Goal: Navigation & Orientation: Find specific page/section

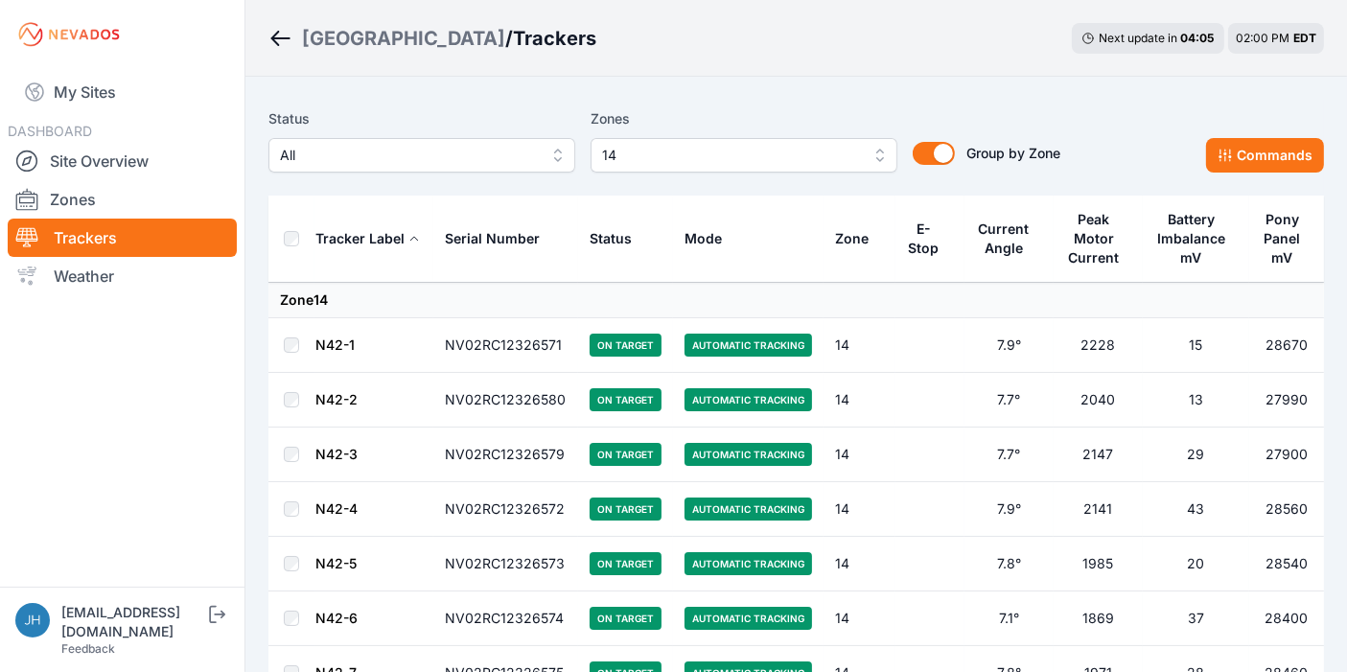
click at [876, 156] on button "14" at bounding box center [744, 155] width 307 height 35
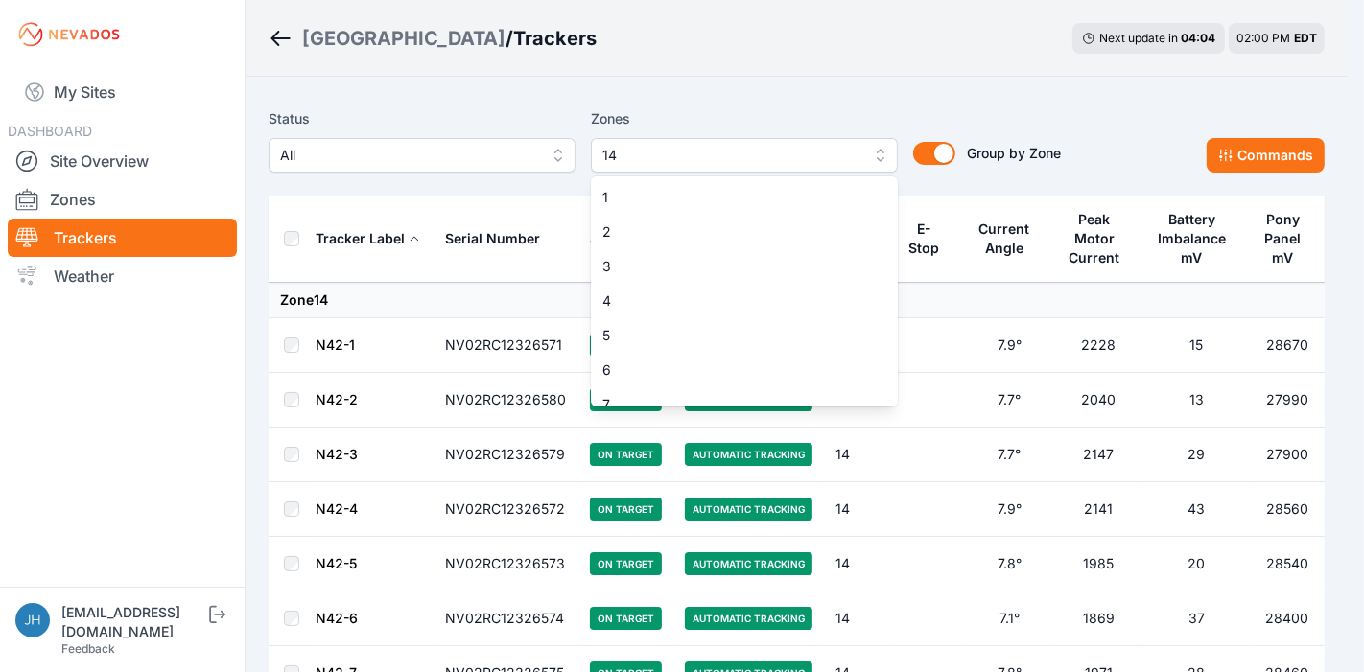
scroll to position [257, 0]
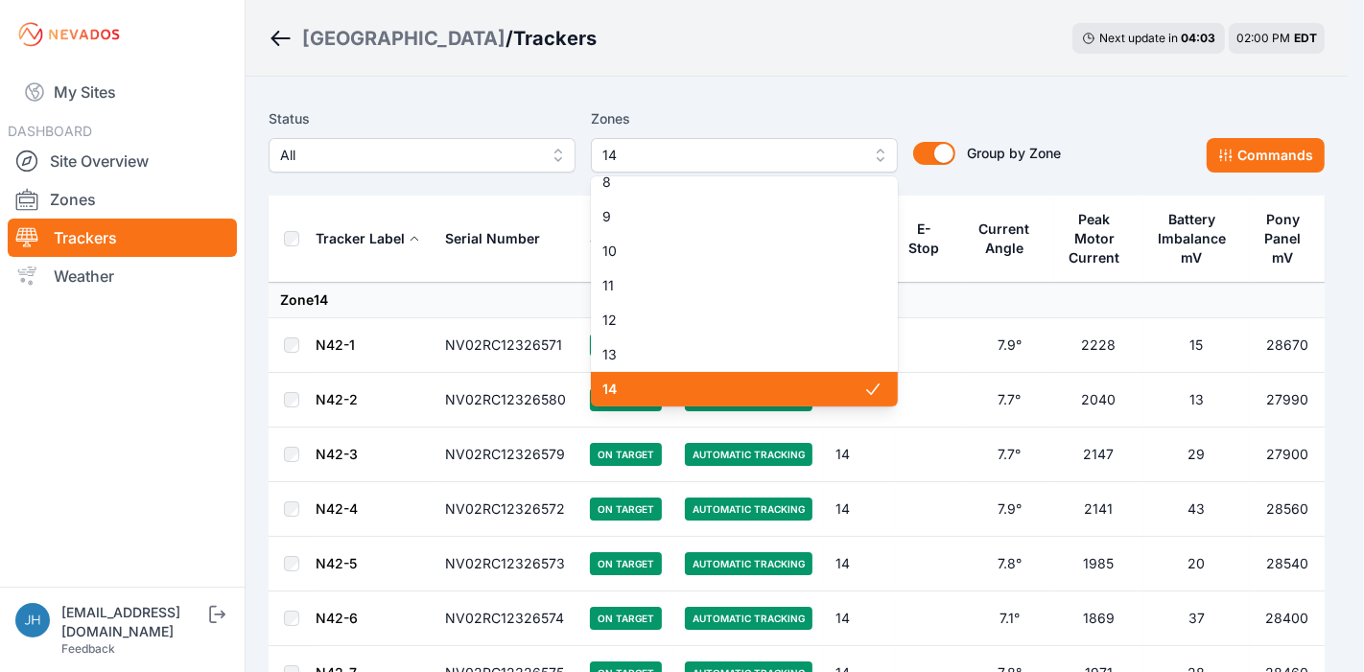
click at [775, 382] on span "14" at bounding box center [732, 389] width 261 height 19
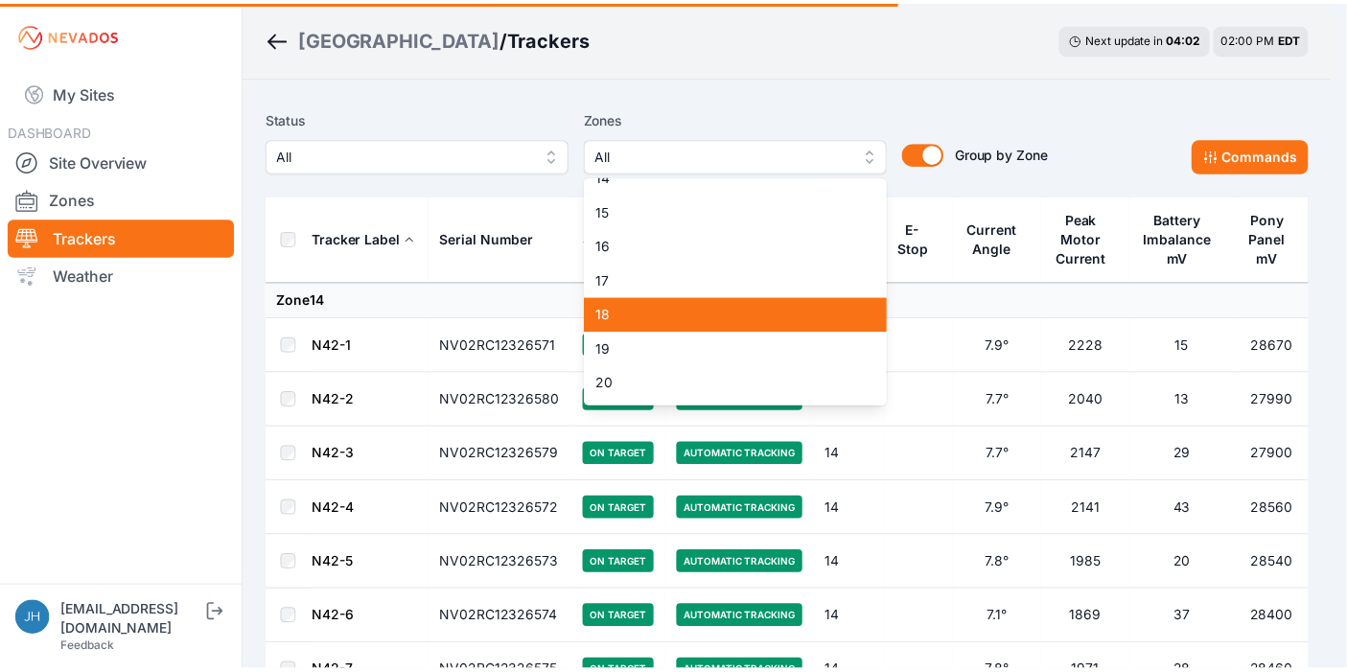
scroll to position [576, 0]
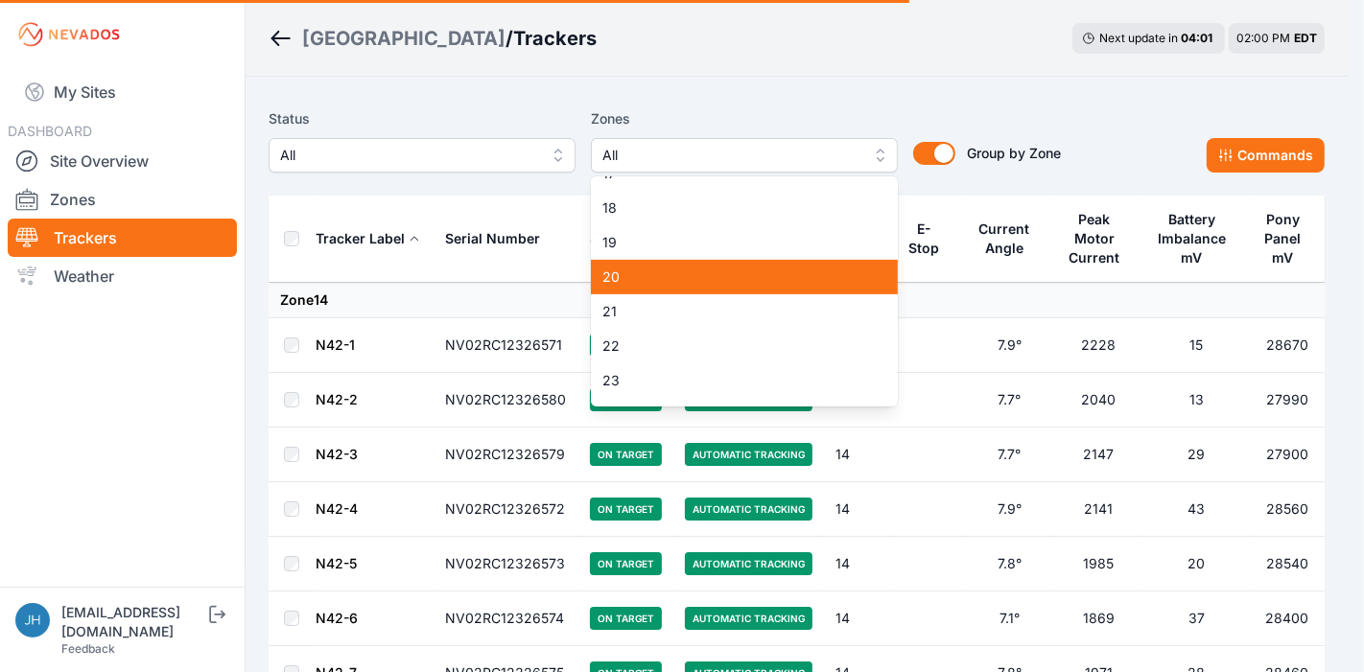
click at [784, 279] on span "20" at bounding box center [732, 277] width 261 height 19
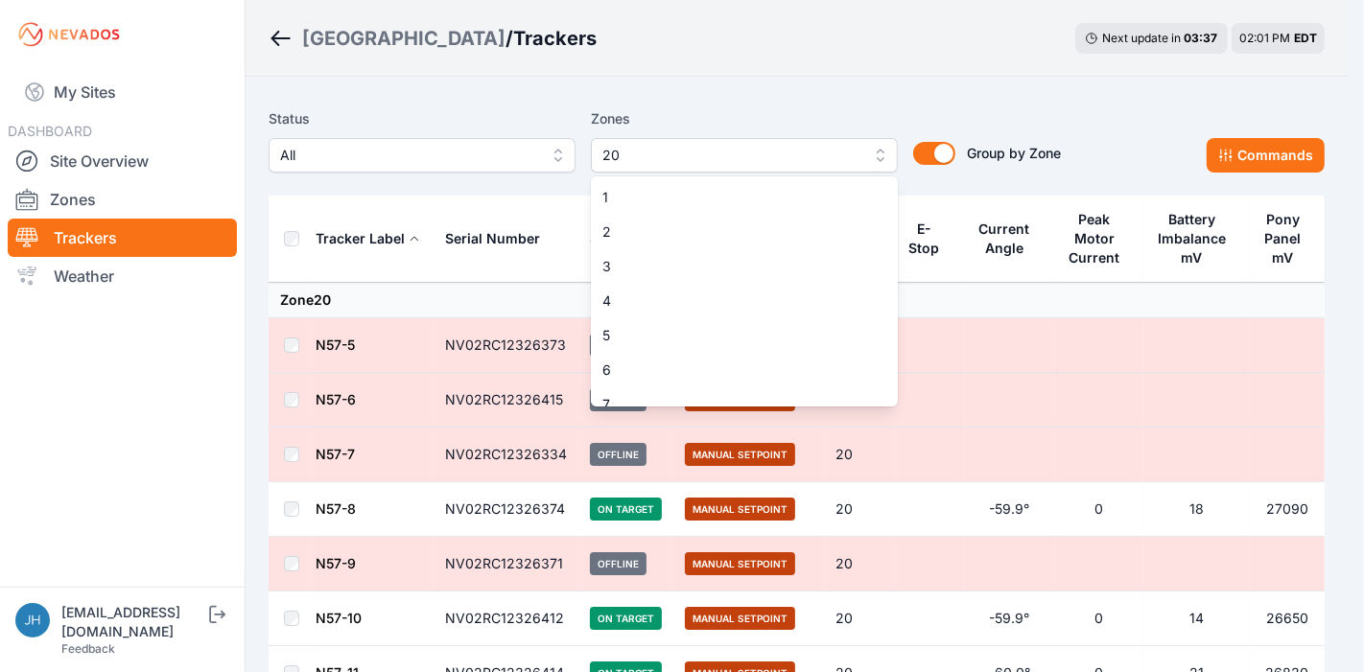
click at [877, 151] on button "20" at bounding box center [744, 155] width 307 height 35
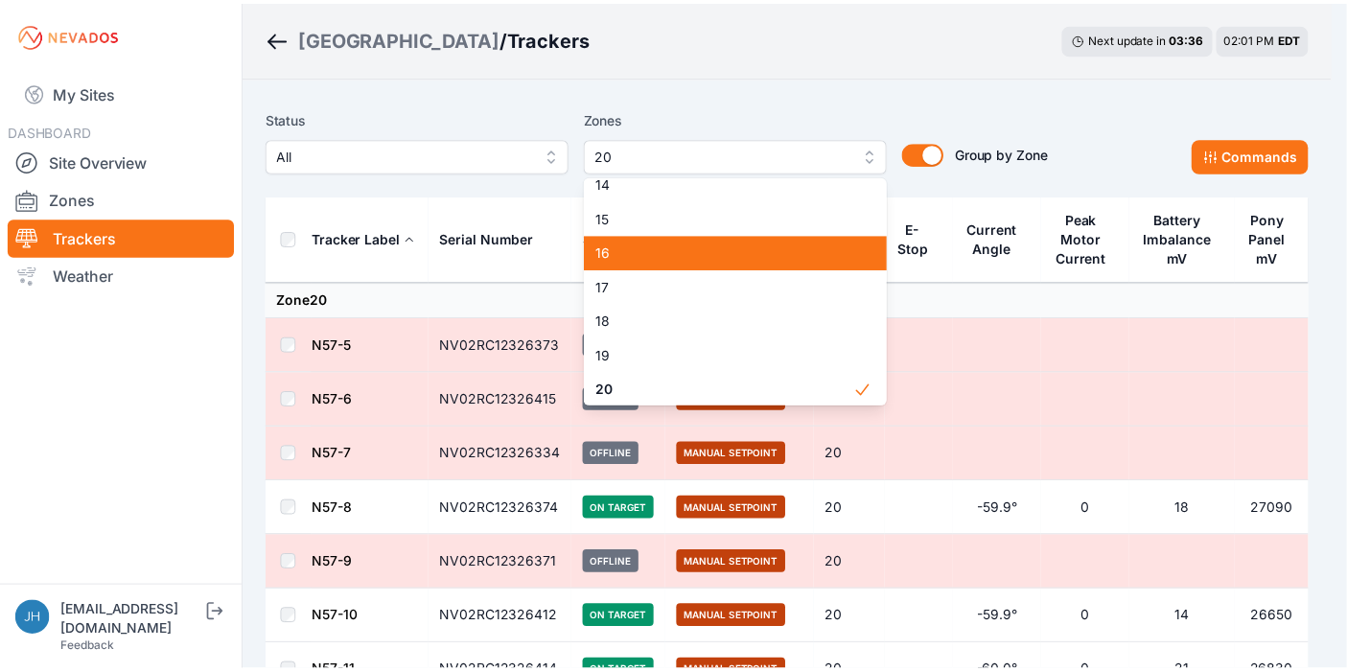
scroll to position [570, 0]
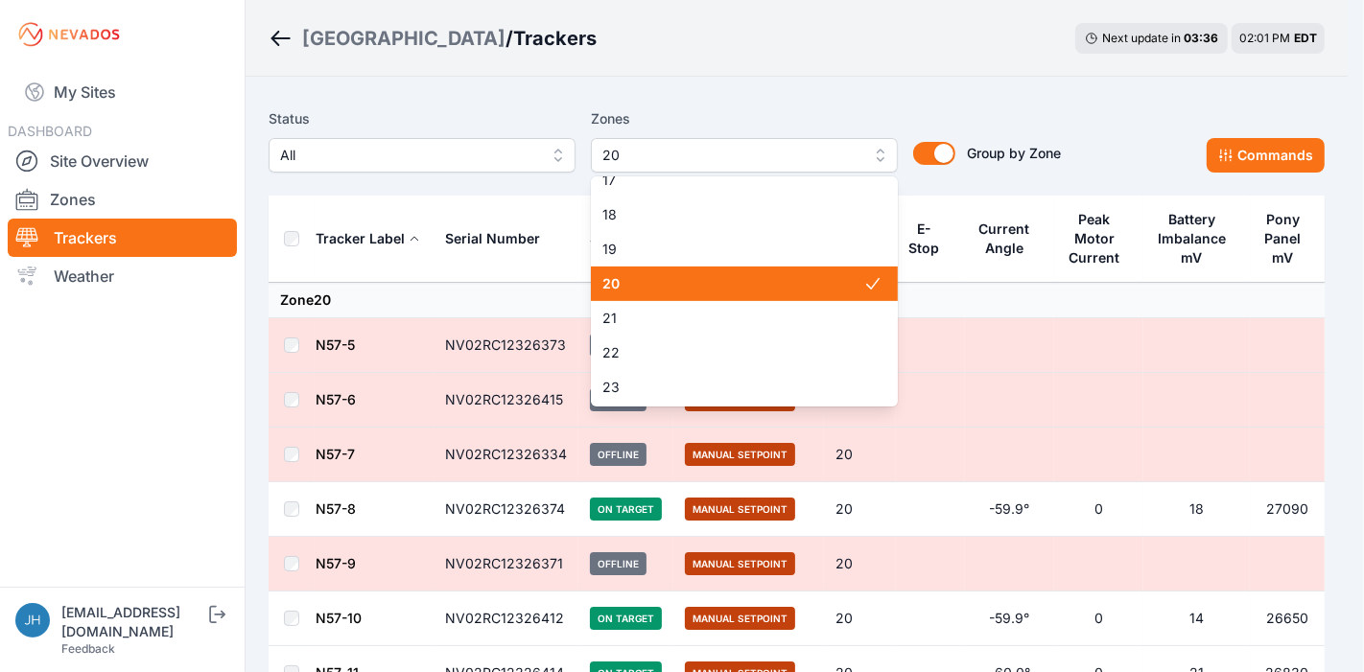
click at [807, 271] on div "20" at bounding box center [744, 284] width 307 height 35
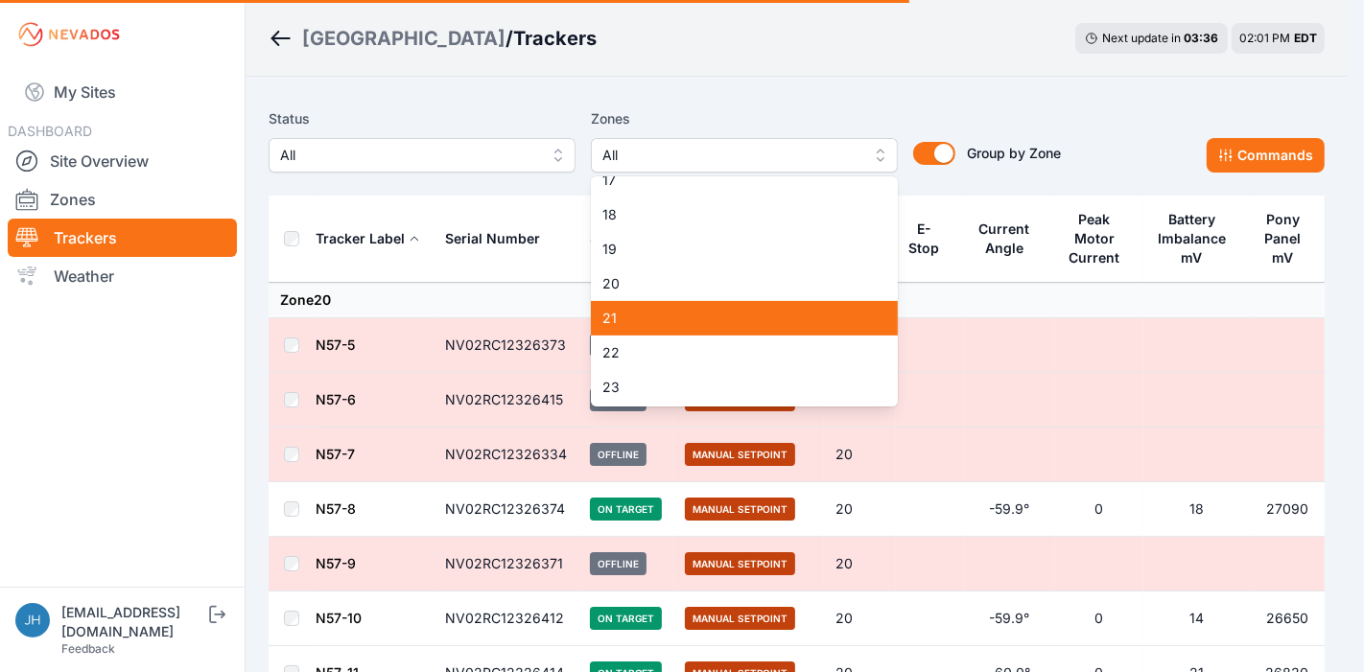
click at [802, 307] on div "21" at bounding box center [744, 318] width 307 height 35
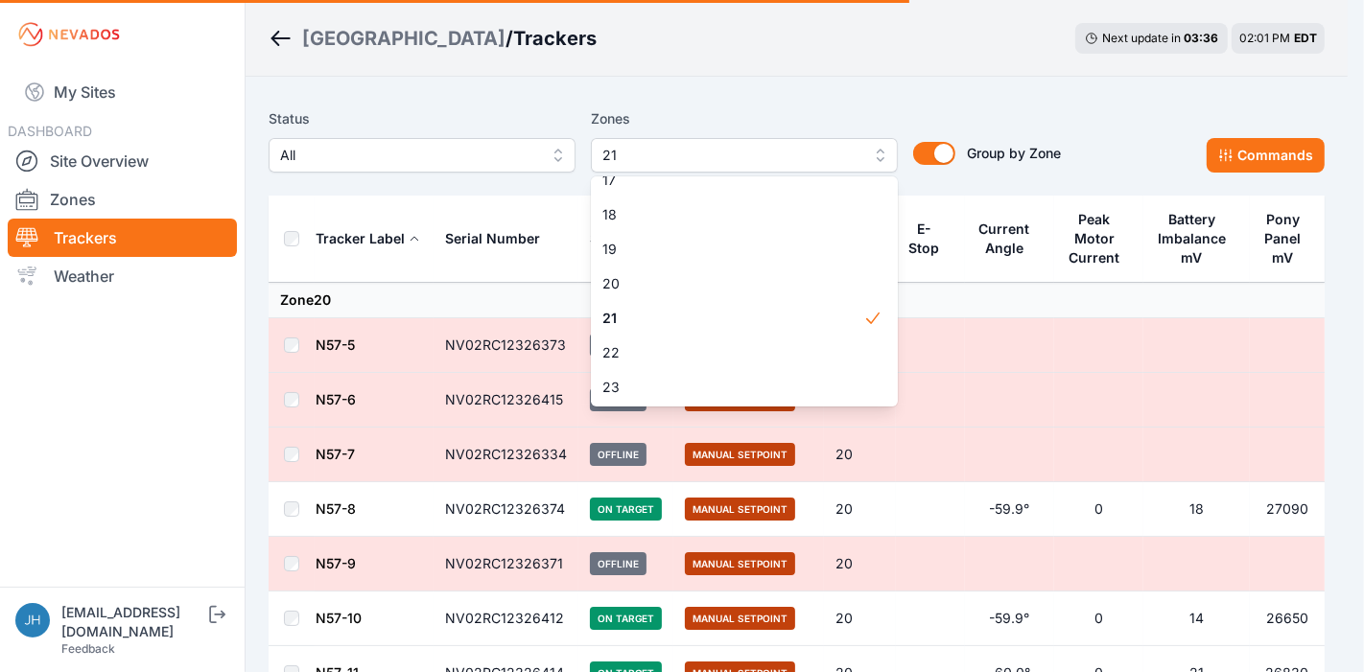
click at [888, 103] on div "Status All Zones 21 1 2 3 4 5 6 7 8 9 10 11 12 13 14 15 16 17 18 19 20 21 22 23…" at bounding box center [797, 148] width 1056 height 96
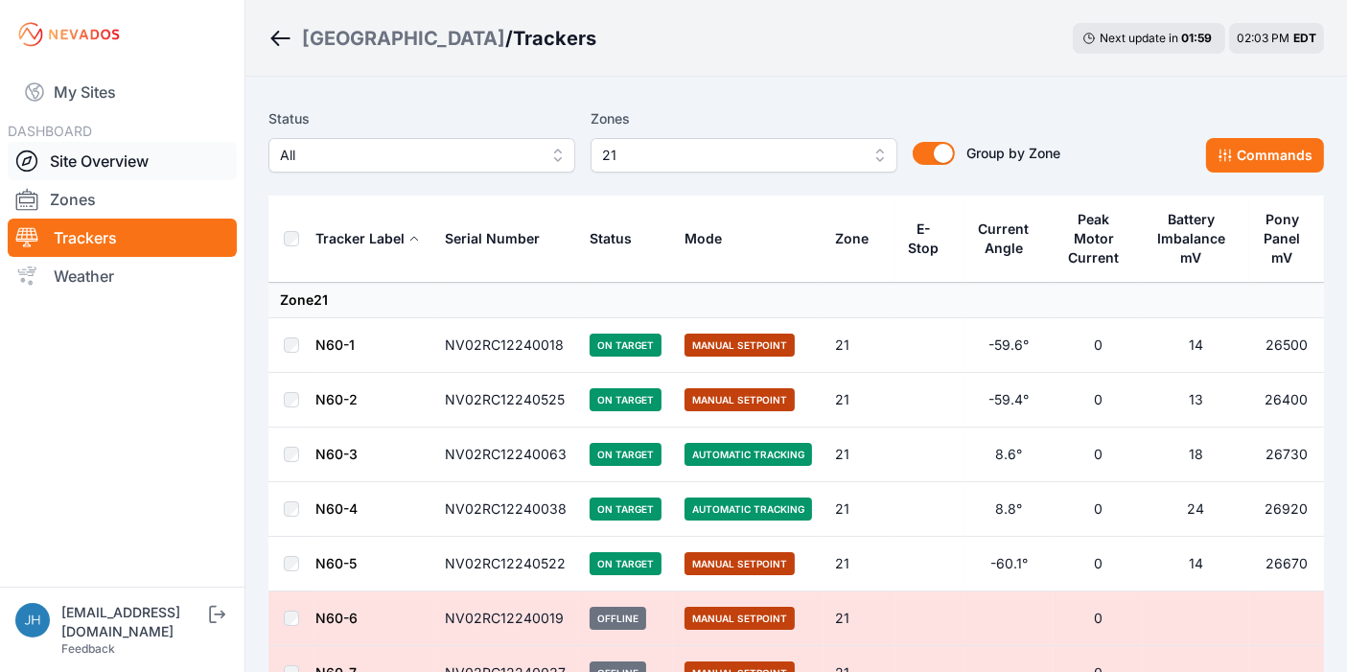
click at [127, 160] on link "Site Overview" at bounding box center [122, 161] width 229 height 38
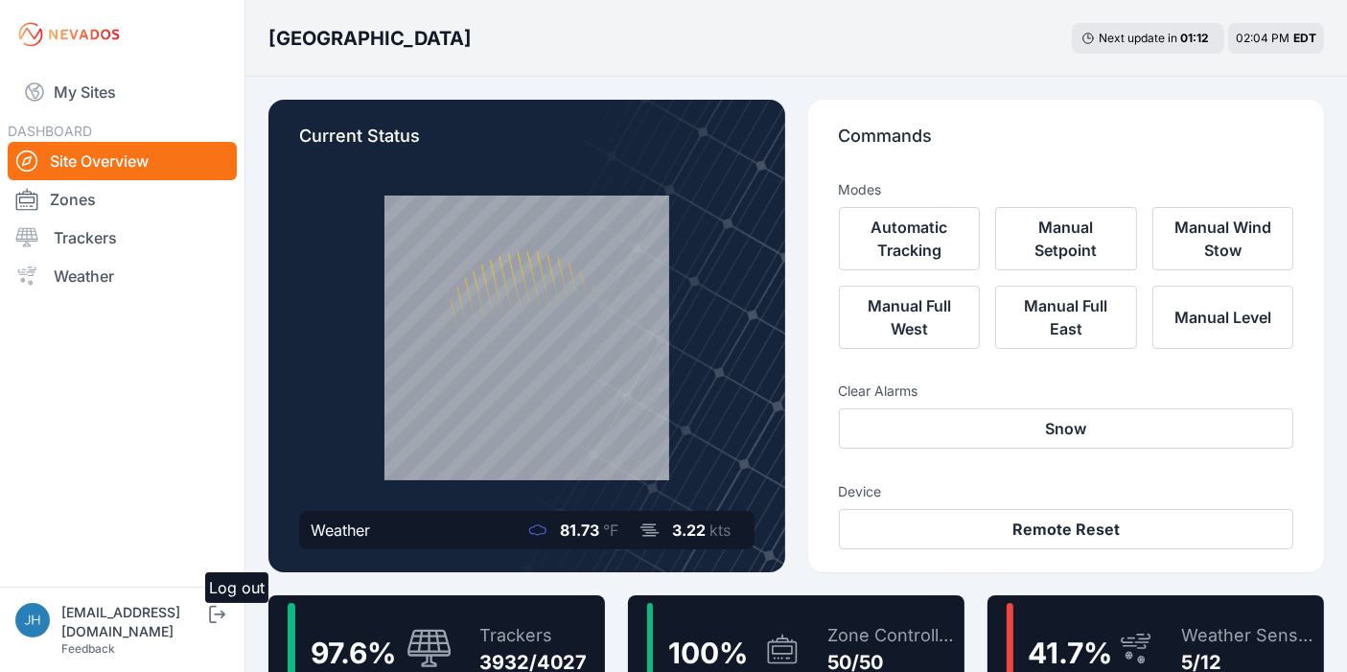
click at [211, 626] on icon "submit" at bounding box center [217, 614] width 24 height 23
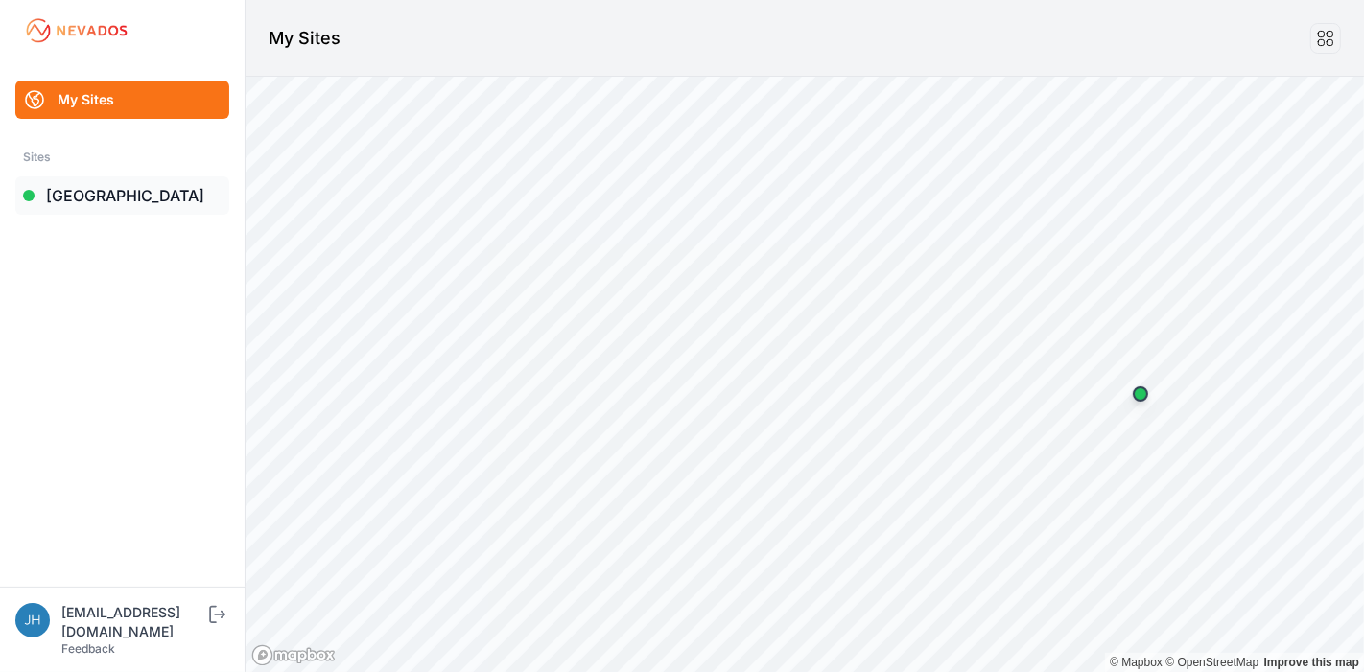
click at [75, 195] on link "[GEOGRAPHIC_DATA]" at bounding box center [122, 195] width 214 height 38
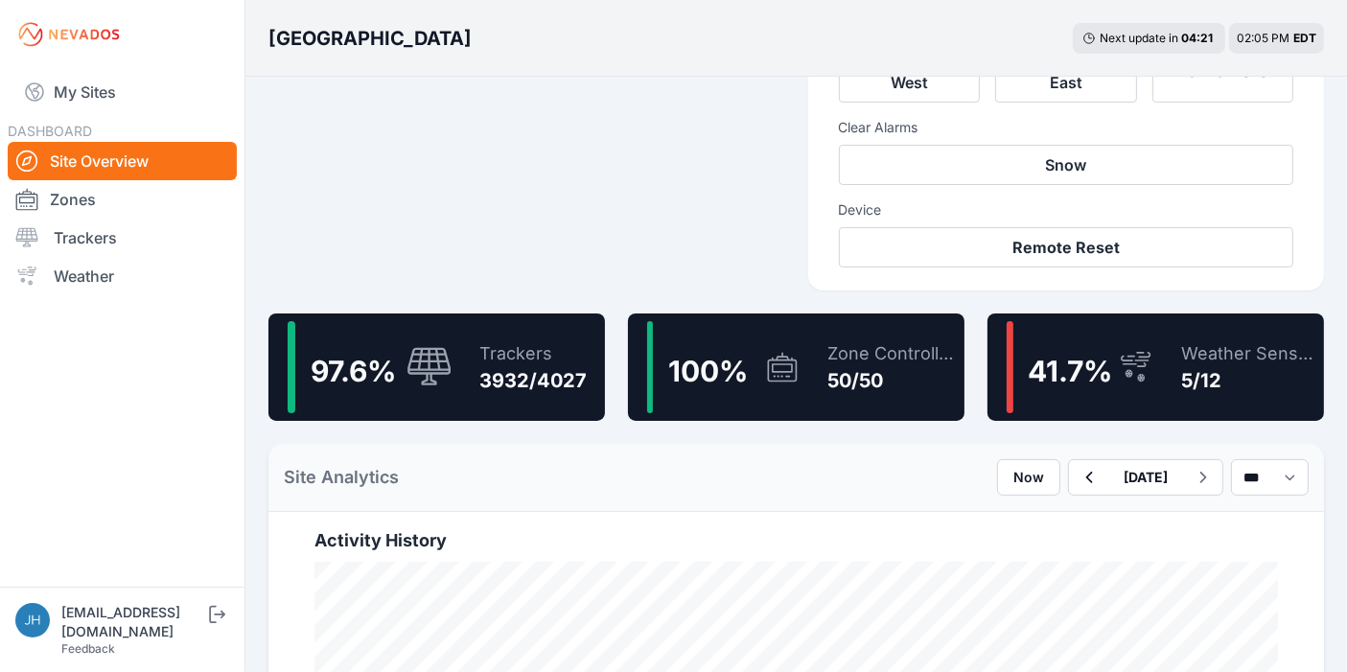
scroll to position [213, 0]
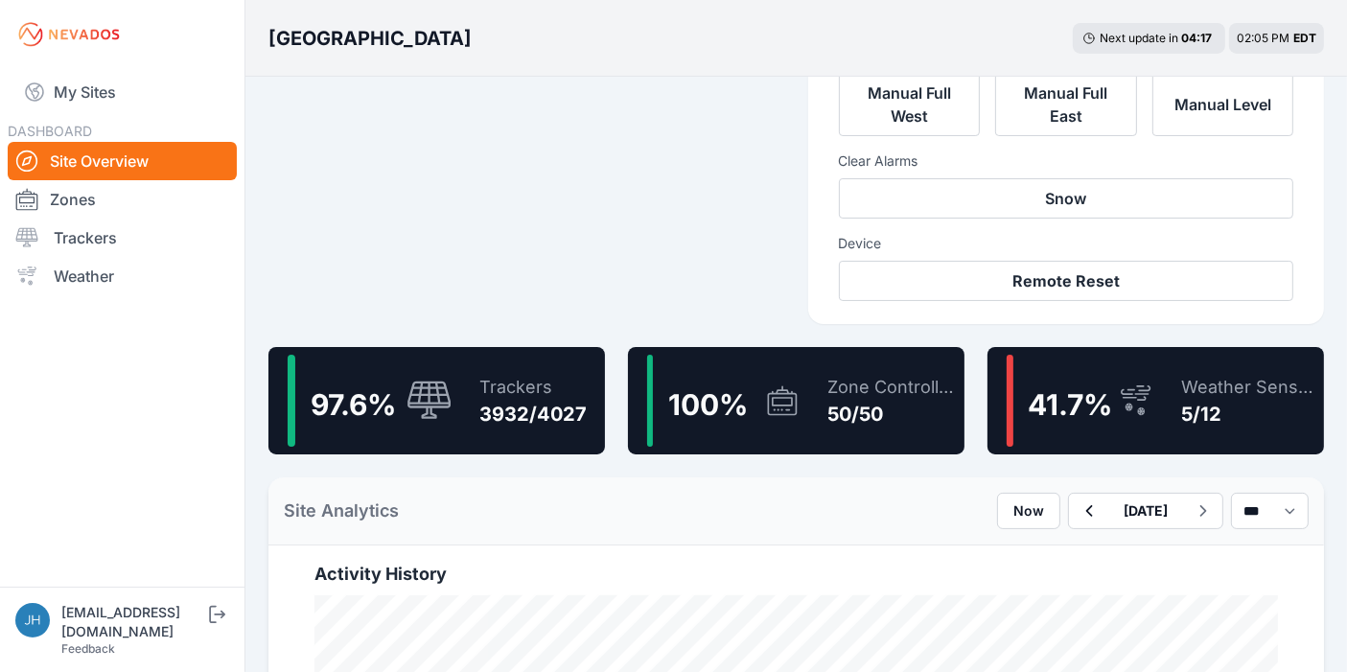
click at [1123, 383] on icon at bounding box center [1136, 401] width 38 height 36
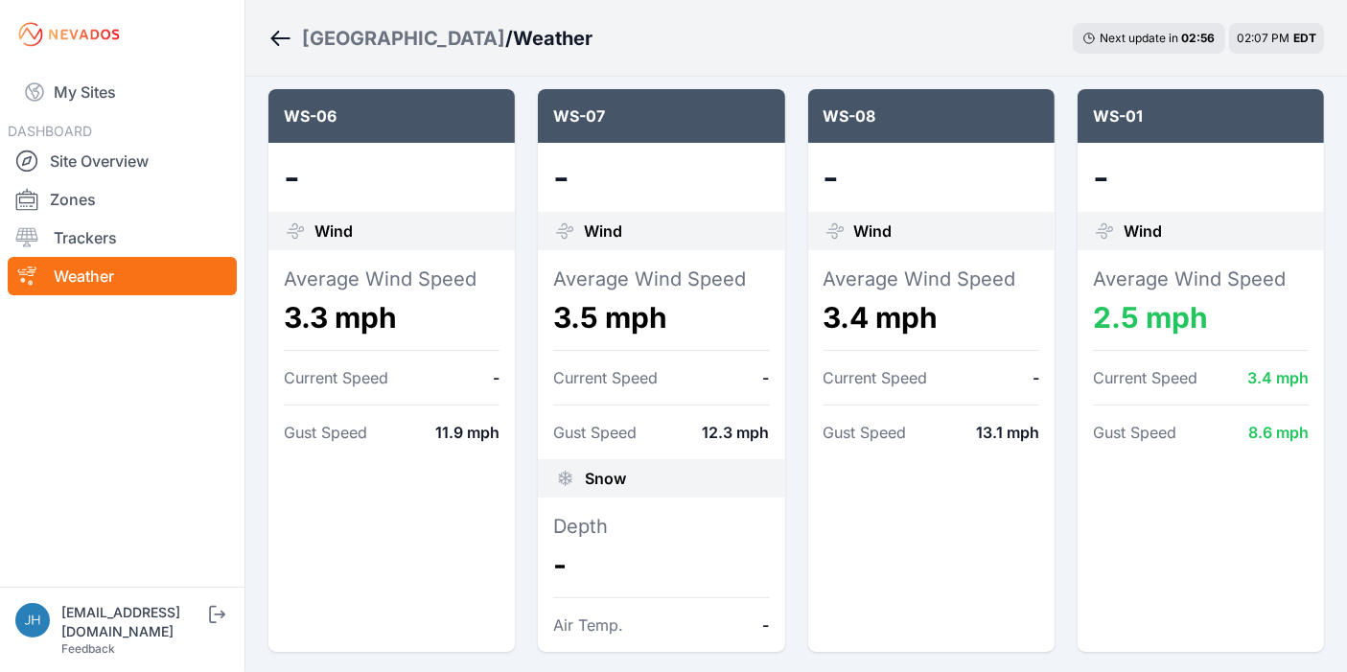
scroll to position [213, 0]
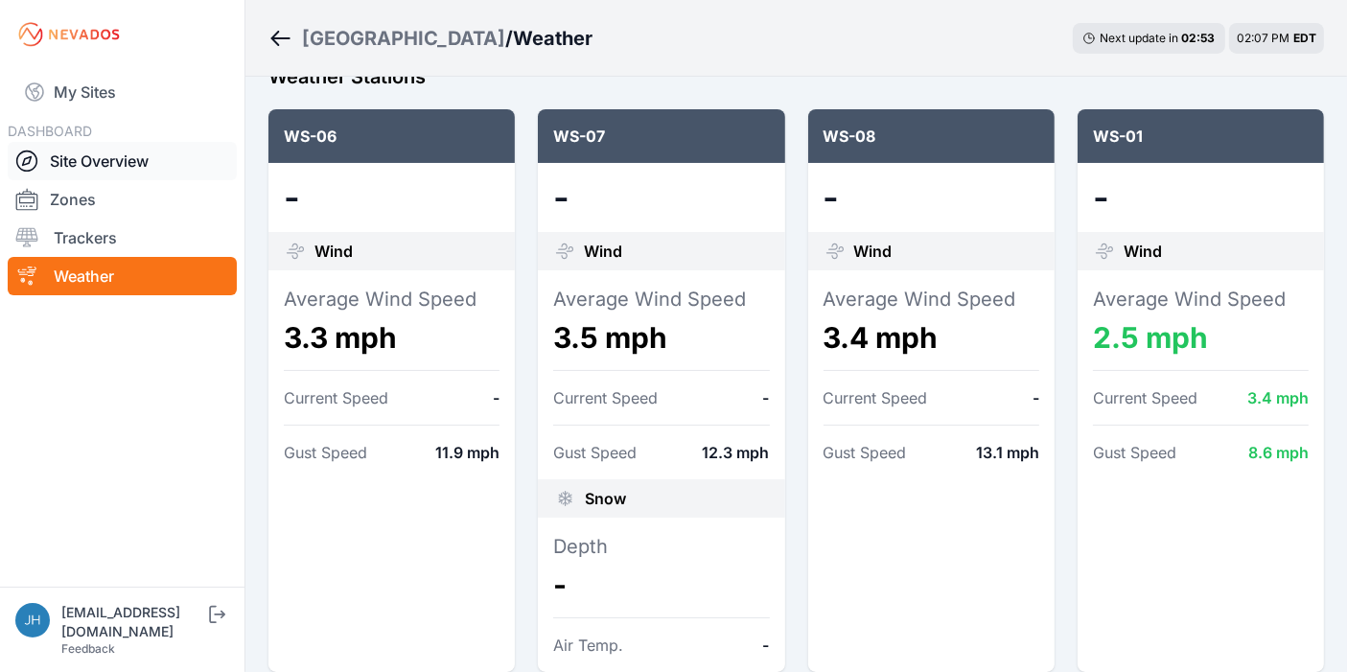
click at [108, 160] on link "Site Overview" at bounding box center [122, 161] width 229 height 38
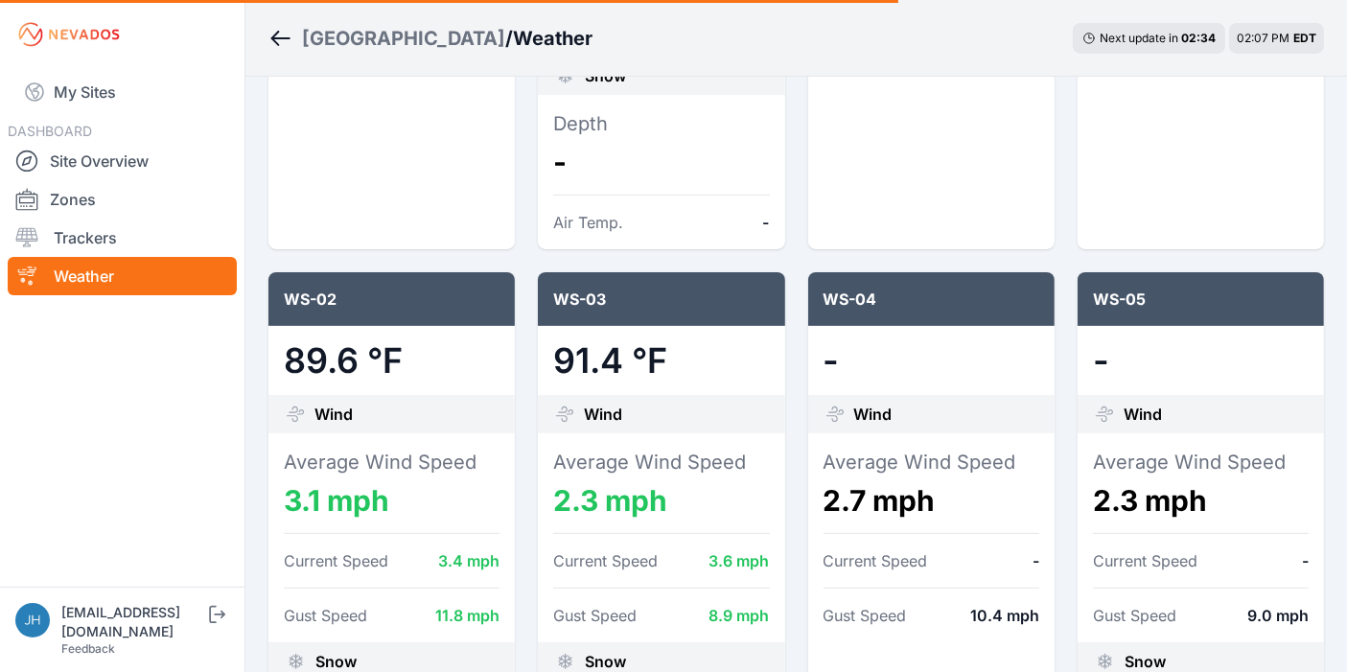
scroll to position [639, 0]
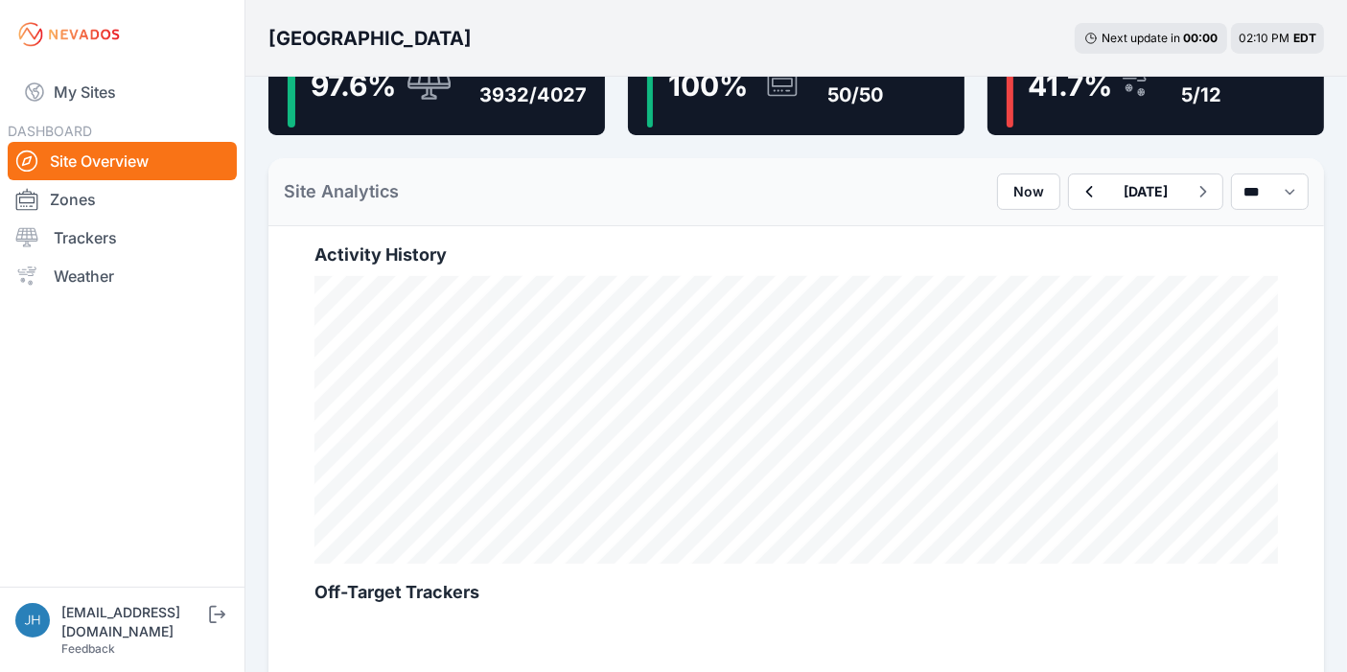
scroll to position [319, 0]
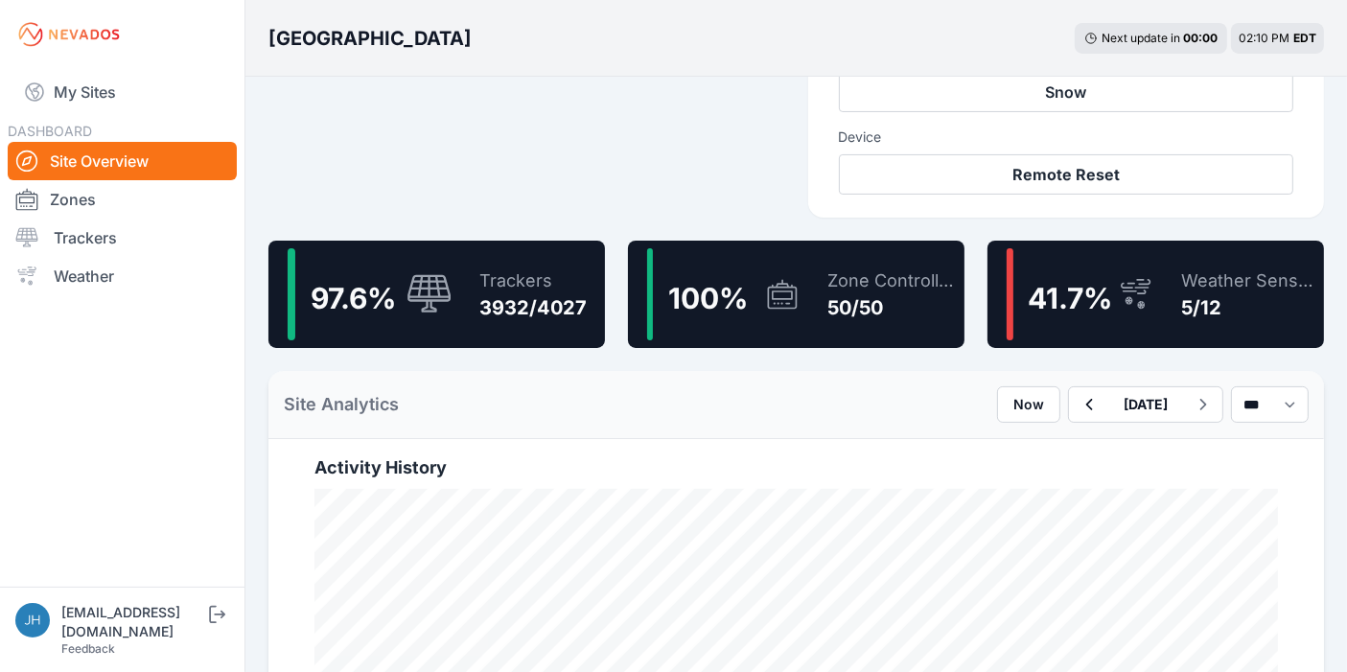
click at [1131, 287] on icon at bounding box center [1136, 294] width 38 height 36
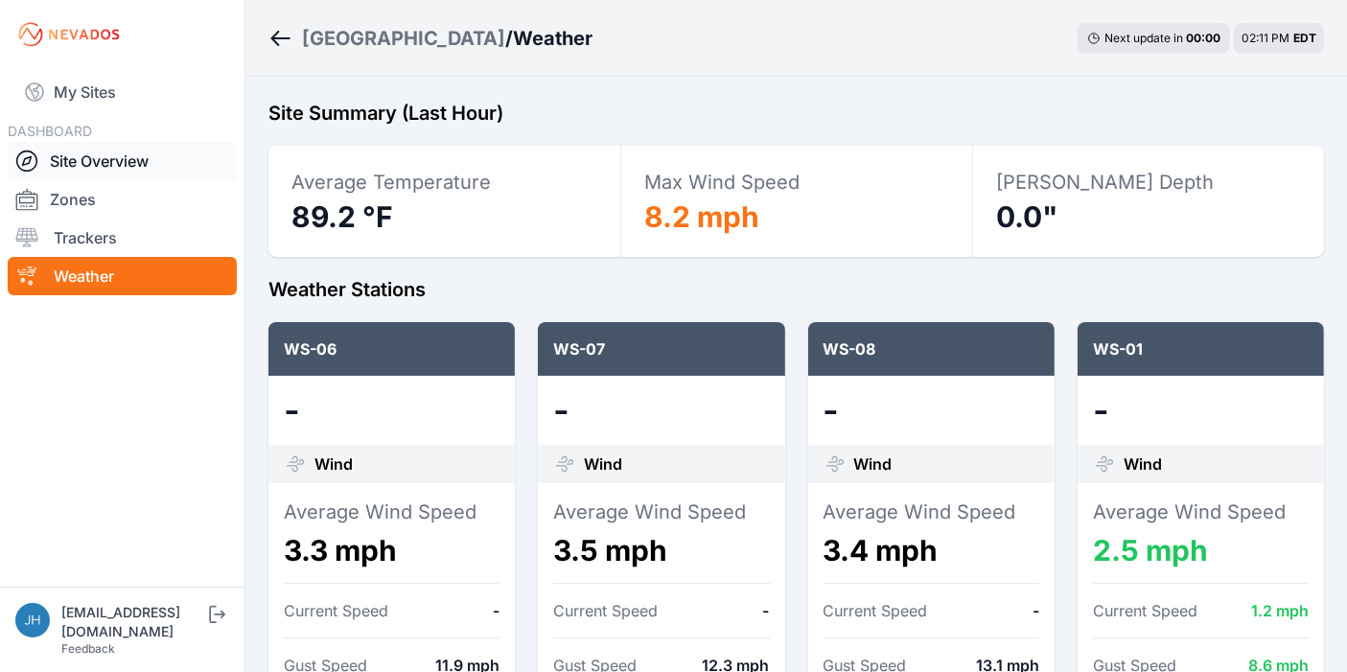
click at [108, 160] on link "Site Overview" at bounding box center [122, 161] width 229 height 38
